Goal: Use online tool/utility: Utilize a website feature to perform a specific function

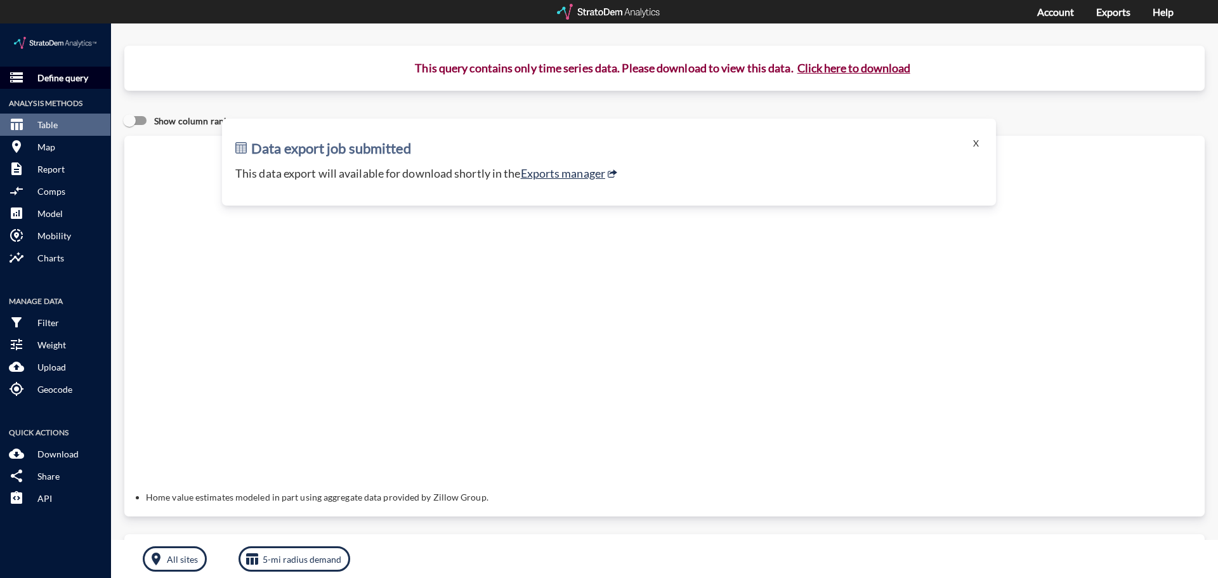
drag, startPoint x: 54, startPoint y: 51, endPoint x: 62, endPoint y: 53, distance: 8.5
click p "Define query"
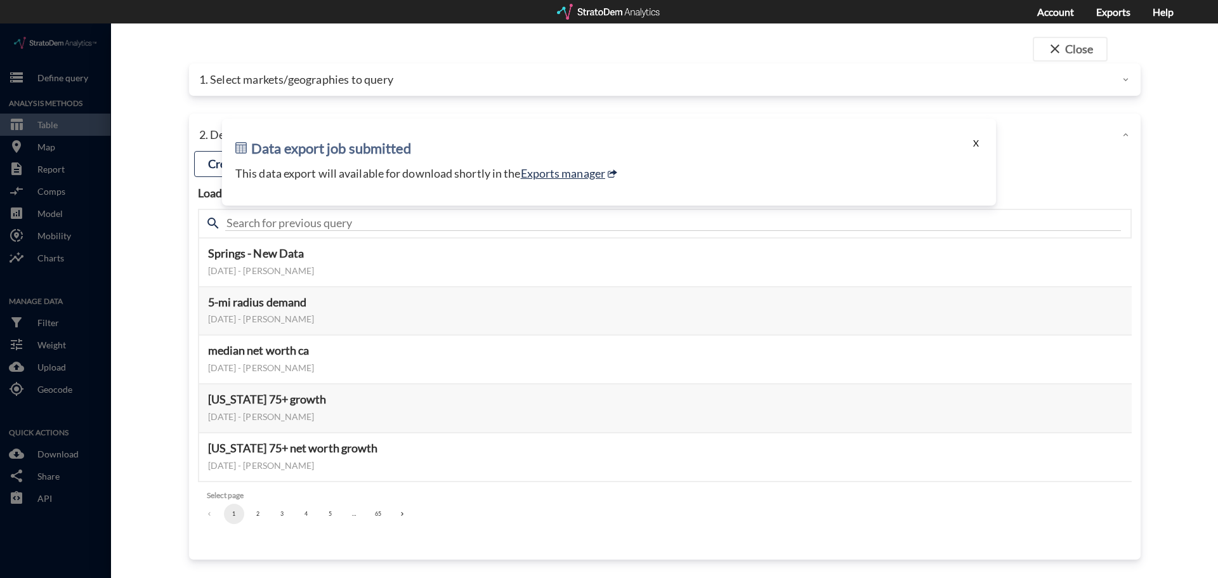
click button "X"
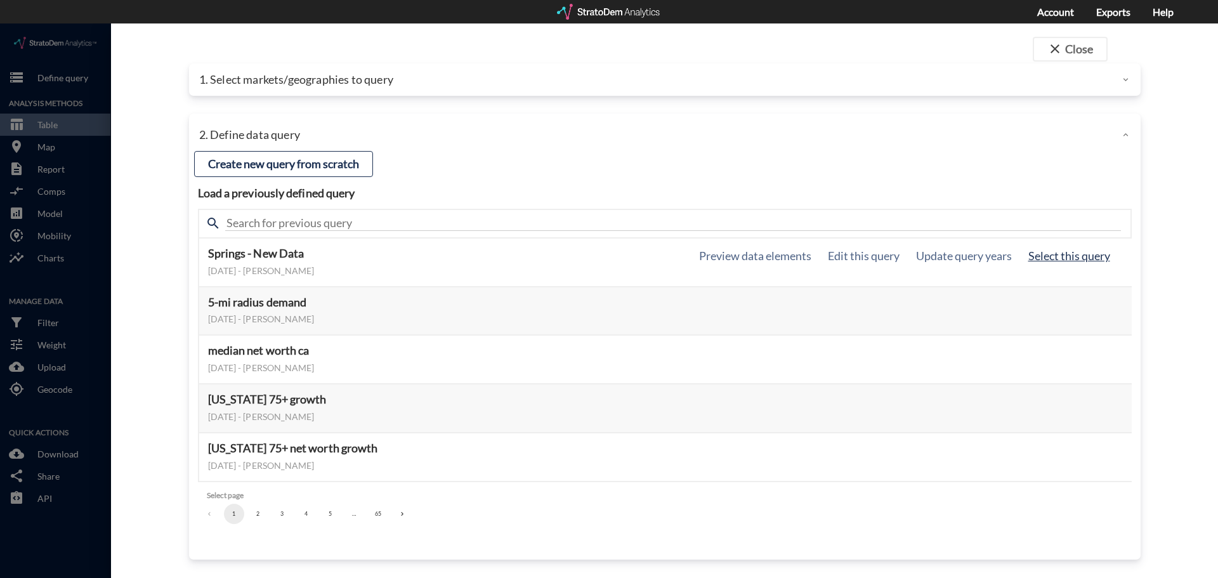
click button "Select this query"
click p "1. Select markets/geographies to query"
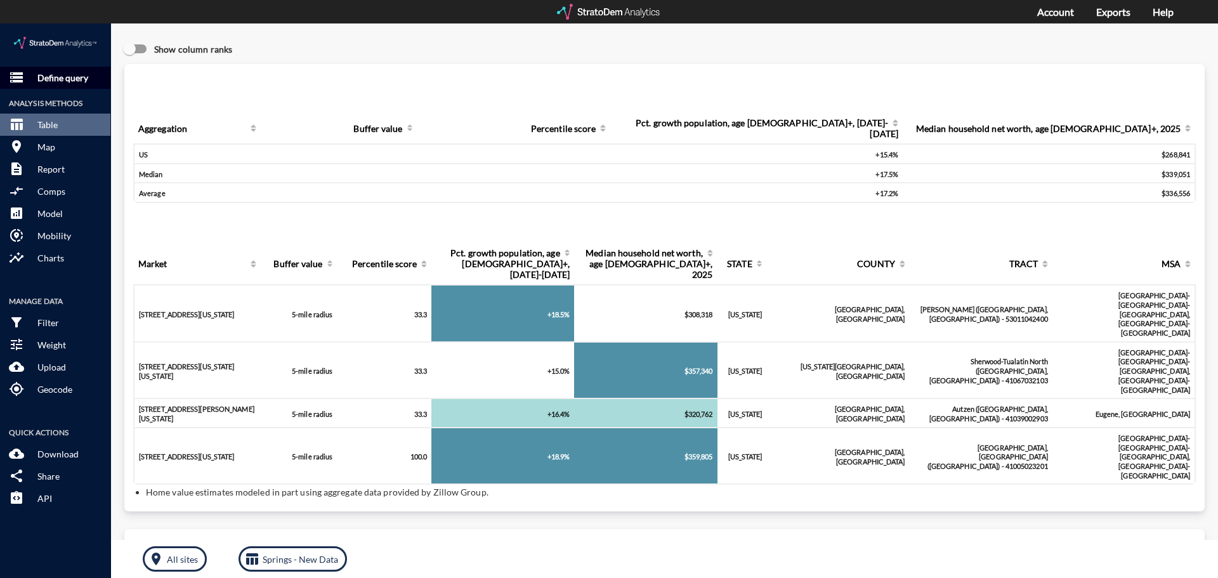
click p "Define query"
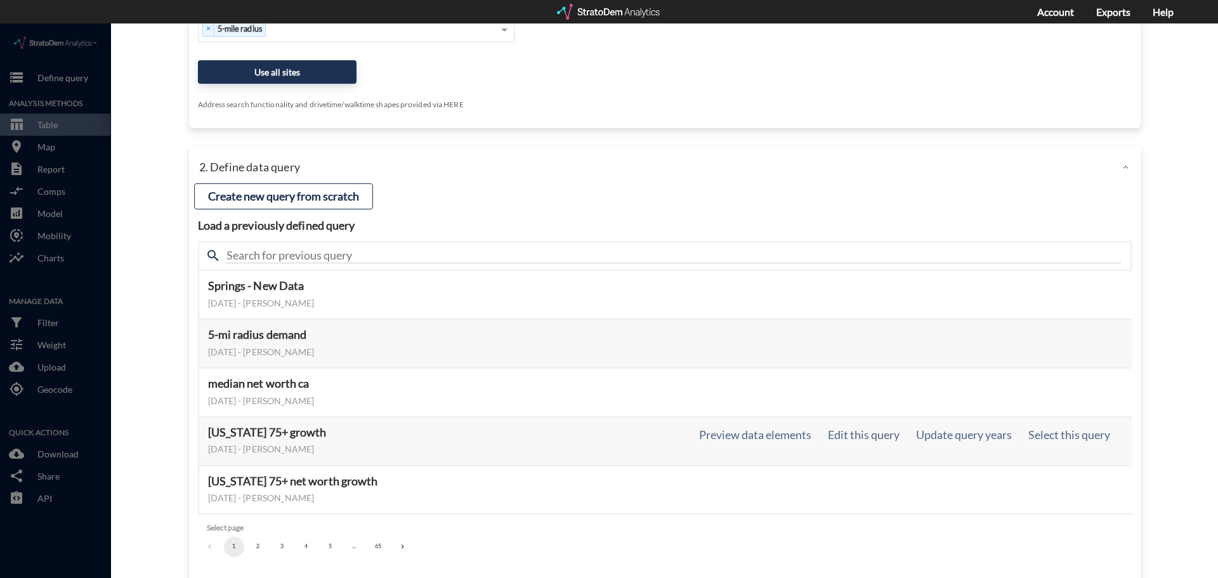
scroll to position [448, 0]
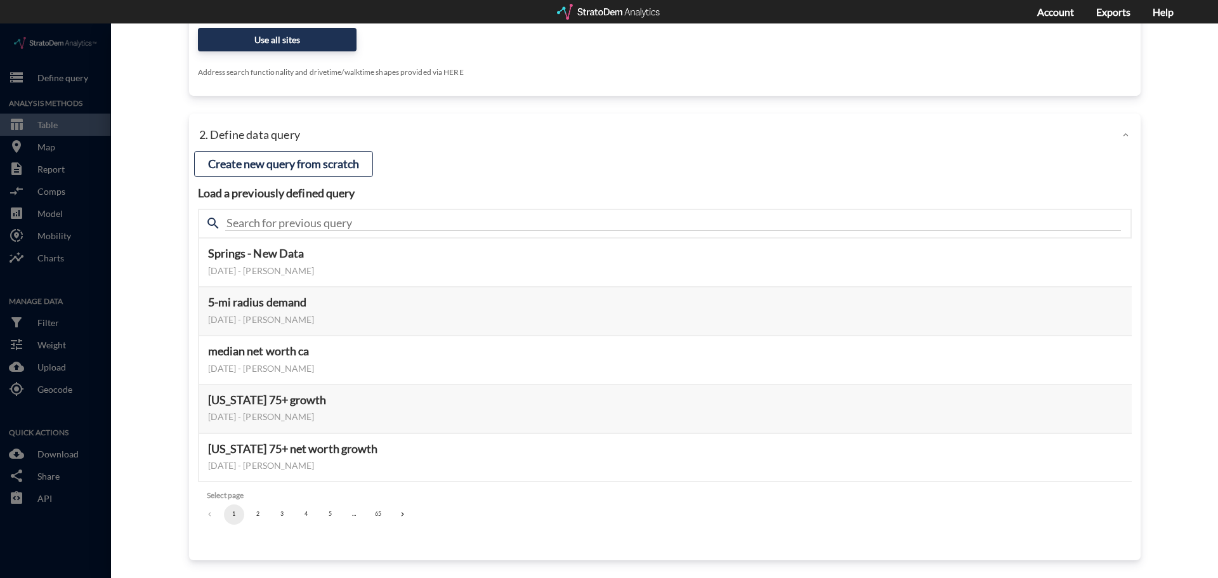
click button "2"
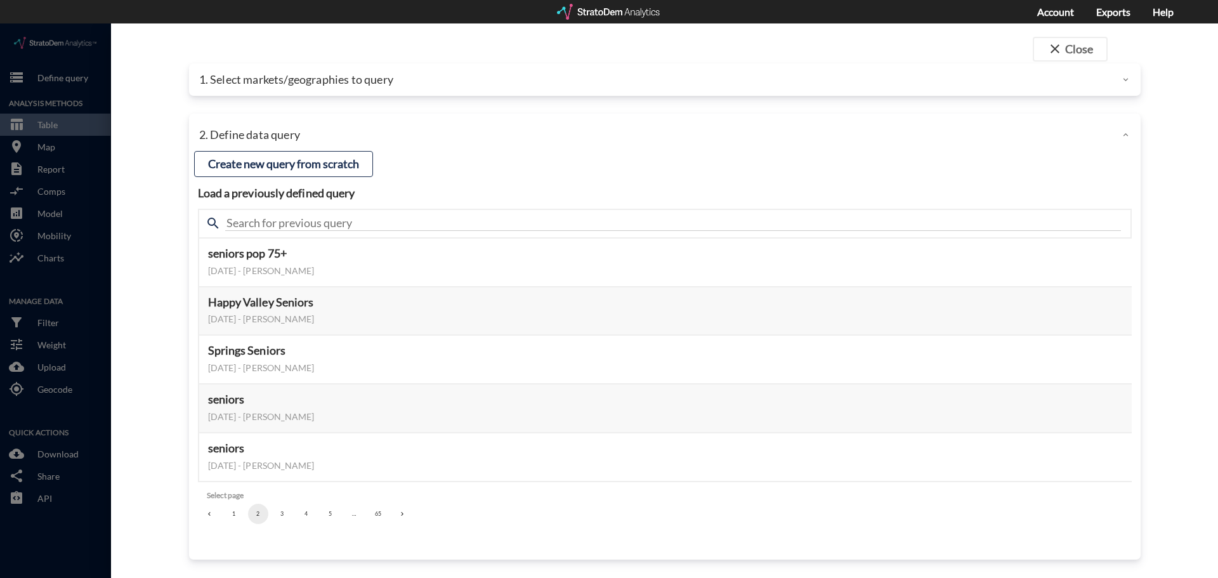
scroll to position [0, 0]
click button "Select this query"
